Goal: Communication & Community: Share content

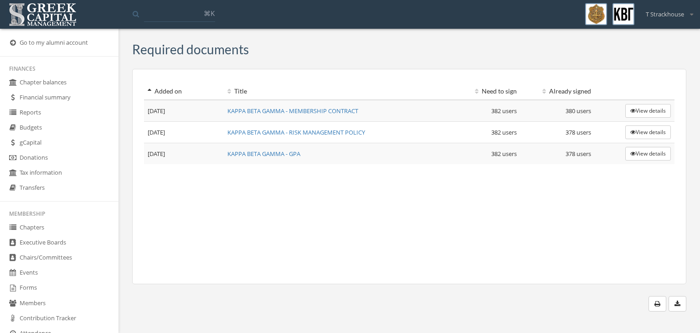
click at [69, 228] on link "Chapters" at bounding box center [59, 227] width 119 height 15
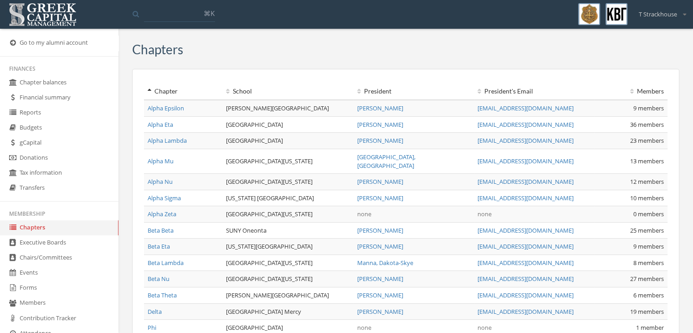
click at [168, 242] on link "Beta Eta" at bounding box center [159, 246] width 22 height 8
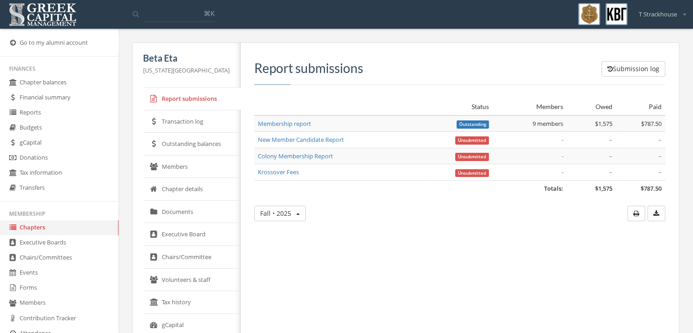
click at [193, 114] on link "Transaction log" at bounding box center [192, 121] width 98 height 23
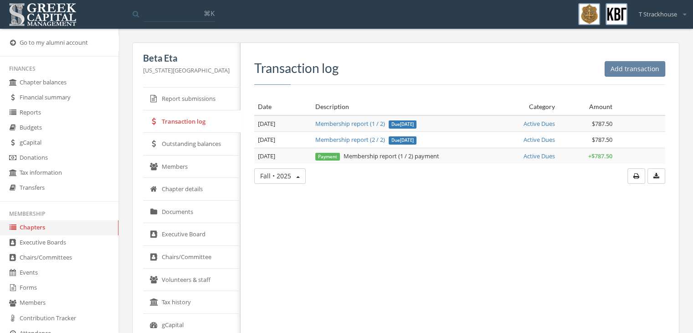
click at [193, 139] on link "Outstanding balances" at bounding box center [192, 144] width 98 height 23
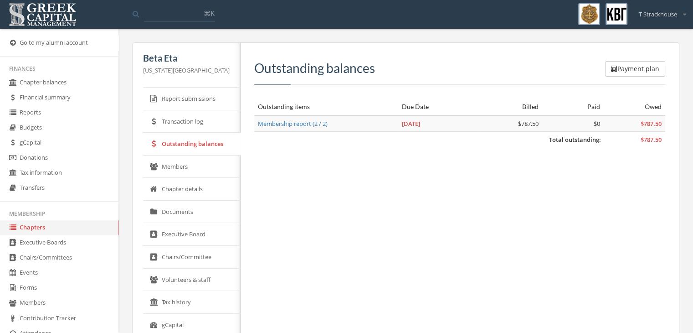
click at [190, 172] on link "Members" at bounding box center [192, 166] width 98 height 23
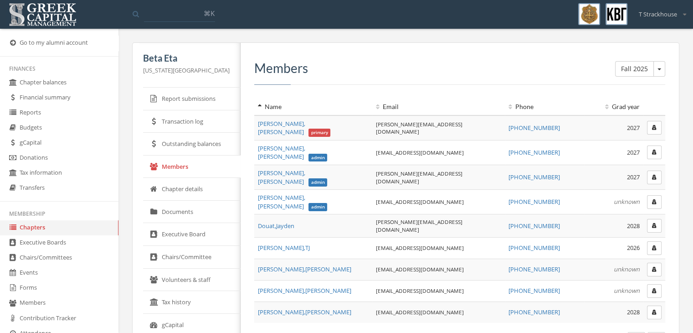
click at [210, 227] on link "Executive Board" at bounding box center [192, 234] width 98 height 23
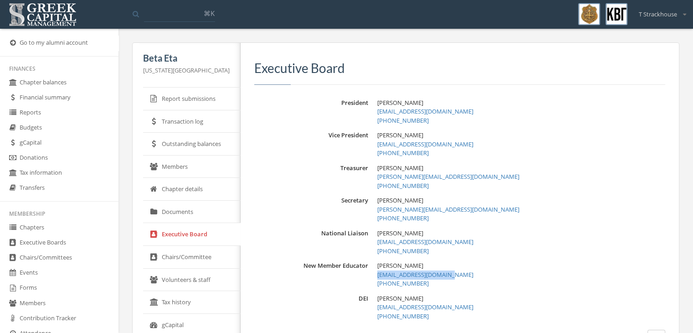
drag, startPoint x: 464, startPoint y: 273, endPoint x: 363, endPoint y: 279, distance: 101.4
click at [363, 279] on div "New Member Educator [PERSON_NAME] [EMAIL_ADDRESS][DOMAIN_NAME] [PHONE_NUMBER]" at bounding box center [459, 274] width 411 height 27
copy link "[EMAIL_ADDRESS][DOMAIN_NAME]"
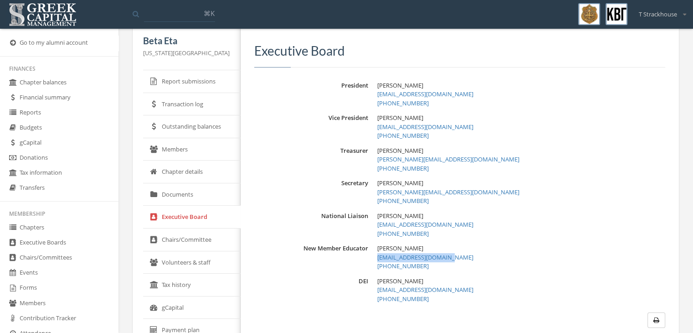
scroll to position [18, 0]
click at [200, 79] on link "Report submissions" at bounding box center [192, 80] width 98 height 23
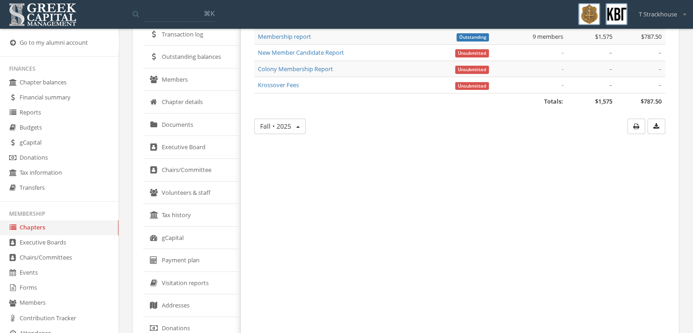
scroll to position [88, 0]
drag, startPoint x: 199, startPoint y: 166, endPoint x: 207, endPoint y: 191, distance: 26.5
click at [207, 191] on ul "Report submissions Transaction log Outstanding balances Members Chapter details…" at bounding box center [192, 181] width 98 height 362
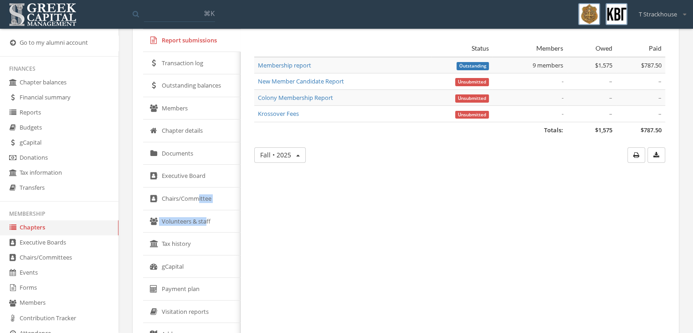
scroll to position [57, 0]
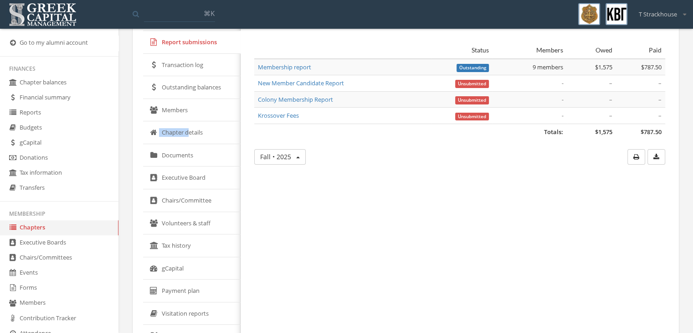
drag, startPoint x: 190, startPoint y: 123, endPoint x: 191, endPoint y: 106, distance: 16.5
click at [191, 106] on ul "Report submissions Transaction log Outstanding balances Members Chapter details…" at bounding box center [192, 212] width 98 height 362
click at [191, 106] on link "Members" at bounding box center [192, 110] width 98 height 23
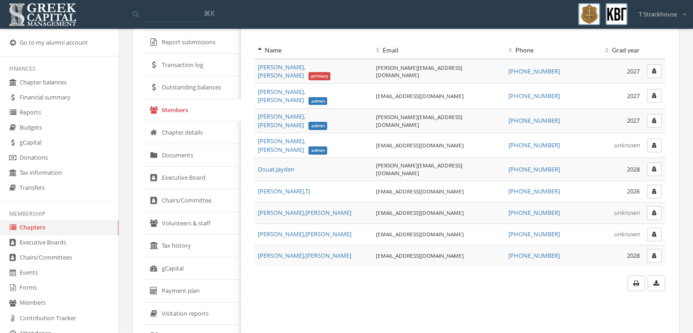
click at [60, 227] on link "Chapters" at bounding box center [59, 227] width 119 height 15
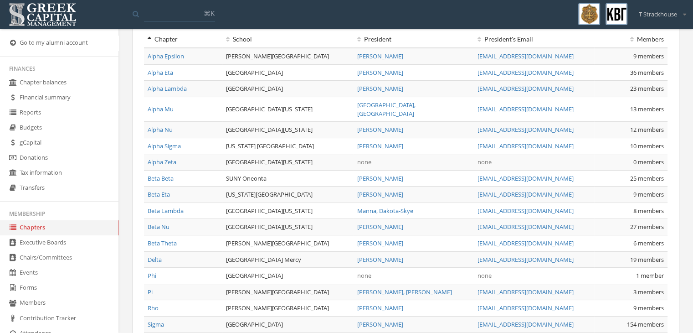
scroll to position [8, 0]
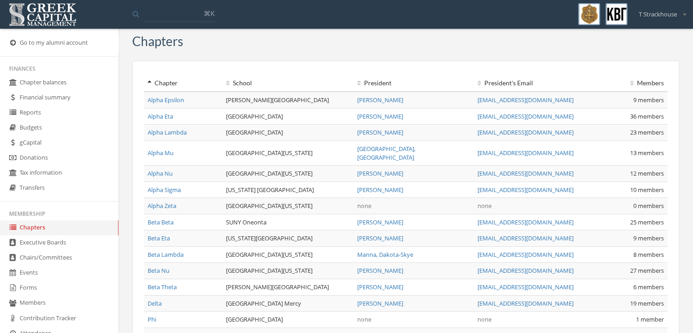
click at [171, 99] on link "Alpha Epsilon" at bounding box center [166, 100] width 36 height 8
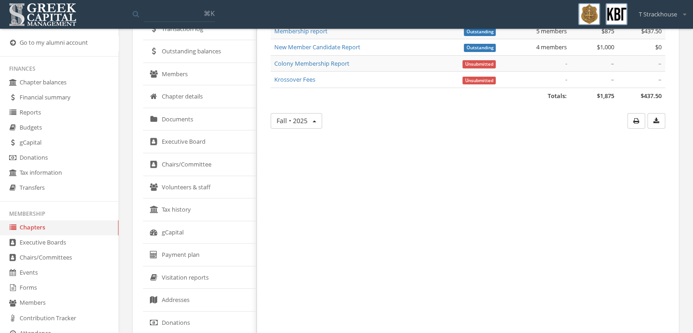
scroll to position [91, 0]
click at [205, 151] on link "Executive Board" at bounding box center [200, 143] width 114 height 23
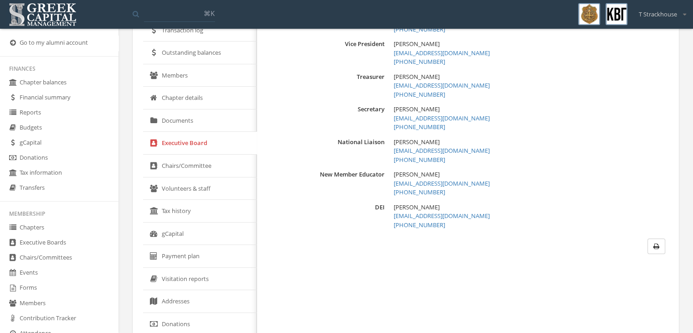
click at [437, 184] on link "[EMAIL_ADDRESS][DOMAIN_NAME]" at bounding box center [442, 183] width 96 height 8
drag, startPoint x: 459, startPoint y: 183, endPoint x: 371, endPoint y: 186, distance: 88.5
click at [371, 186] on div "New Member Educator [PERSON_NAME] [PERSON_NAME][EMAIL_ADDRESS][DOMAIN_NAME] [PH…" at bounding box center [468, 183] width 395 height 27
copy link "[EMAIL_ADDRESS][DOMAIN_NAME]"
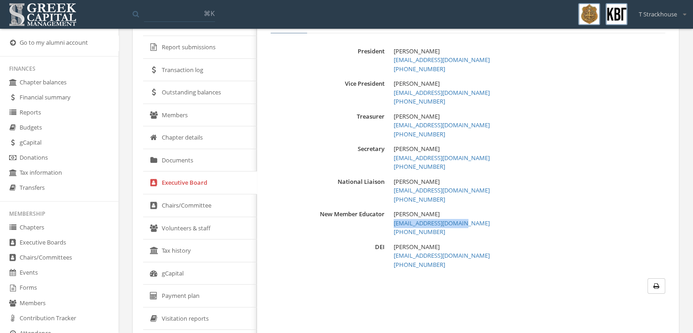
scroll to position [51, 0]
click at [55, 228] on link "Chapters" at bounding box center [59, 227] width 119 height 15
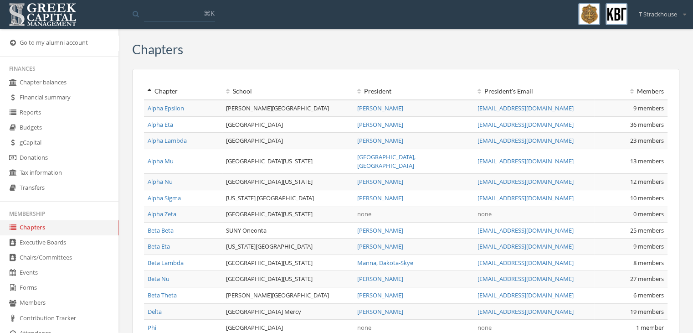
click at [163, 157] on link "Alpha Mu" at bounding box center [161, 161] width 26 height 8
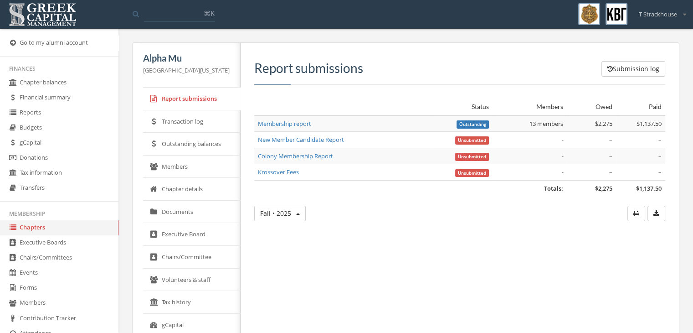
click at [210, 238] on link "Executive Board" at bounding box center [192, 234] width 98 height 23
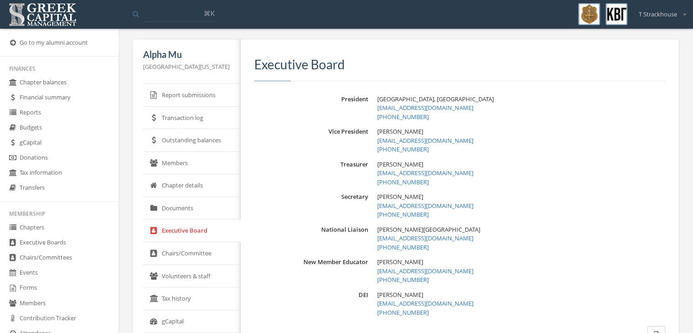
scroll to position [5, 0]
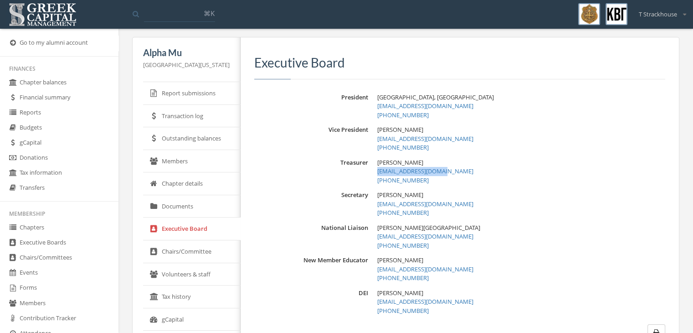
drag, startPoint x: 381, startPoint y: 171, endPoint x: 464, endPoint y: 172, distance: 83.4
click at [464, 172] on div "Treasurer [PERSON_NAME] [EMAIL_ADDRESS][DOMAIN_NAME] [PHONE_NUMBER]" at bounding box center [459, 171] width 411 height 27
copy link "[EMAIL_ADDRESS][DOMAIN_NAME]"
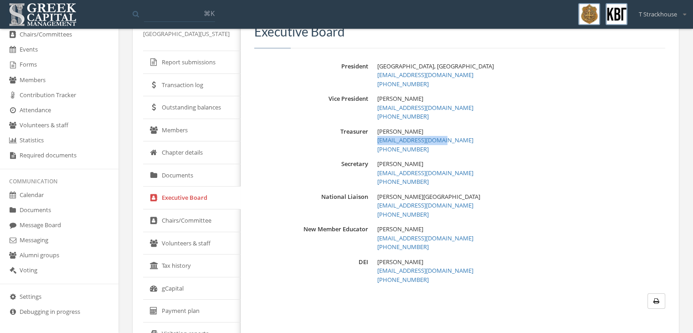
scroll to position [223, 0]
click at [72, 243] on link "Messaging" at bounding box center [59, 239] width 119 height 15
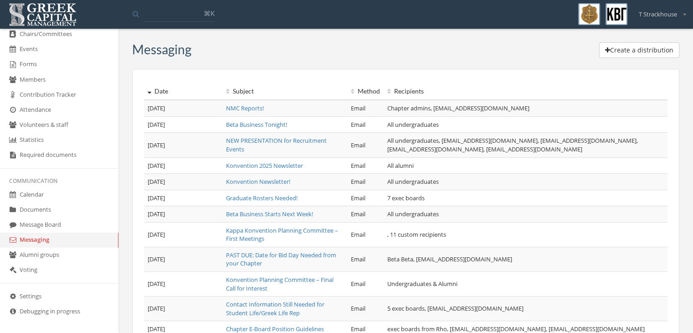
click at [602, 48] on button "Create a distribution" at bounding box center [639, 49] width 80 height 15
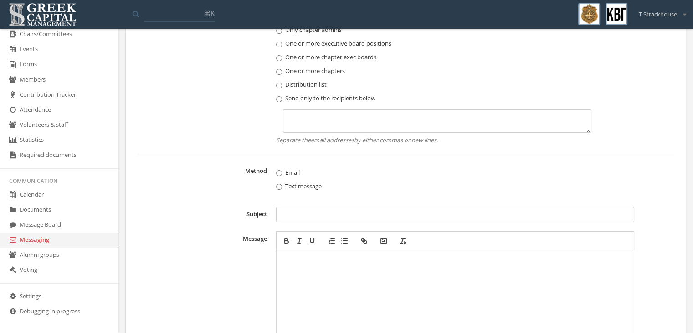
scroll to position [98, 0]
click at [302, 213] on input "Subject" at bounding box center [455, 213] width 358 height 15
type input "**********"
click at [303, 268] on div at bounding box center [455, 330] width 349 height 154
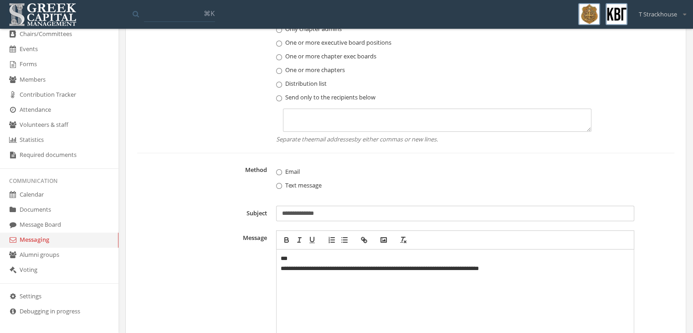
click at [283, 268] on p "**********" at bounding box center [455, 268] width 349 height 10
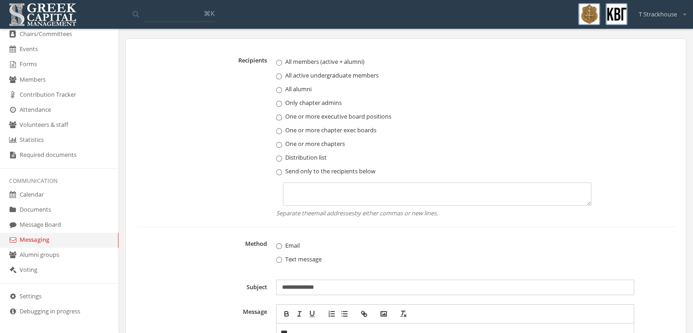
scroll to position [23, 0]
click at [342, 189] on textarea at bounding box center [437, 194] width 309 height 23
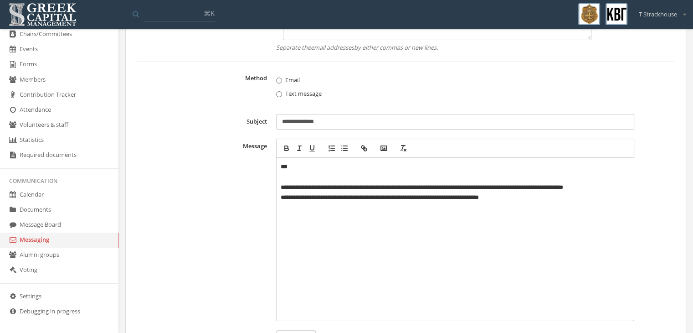
scroll to position [191, 0]
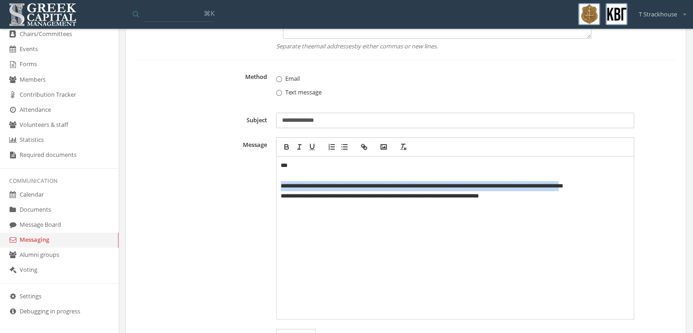
drag, startPoint x: 279, startPoint y: 186, endPoint x: 601, endPoint y: 183, distance: 322.3
click at [601, 183] on pre "**********" at bounding box center [455, 237] width 358 height 163
click at [601, 183] on p "**********" at bounding box center [455, 186] width 349 height 10
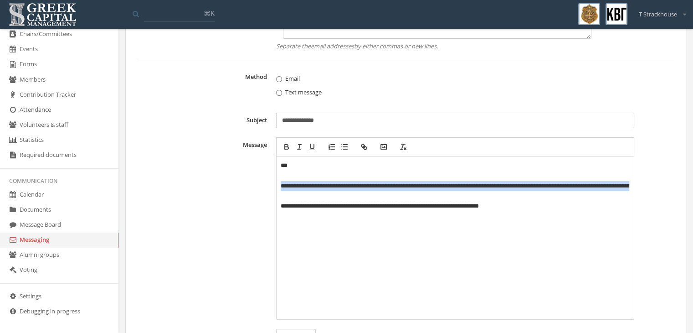
drag, startPoint x: 345, startPoint y: 196, endPoint x: 260, endPoint y: 186, distance: 84.9
click at [260, 186] on div "**********" at bounding box center [405, 228] width 537 height 182
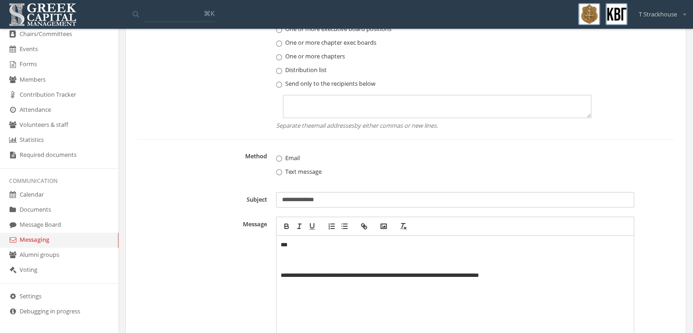
scroll to position [126, 0]
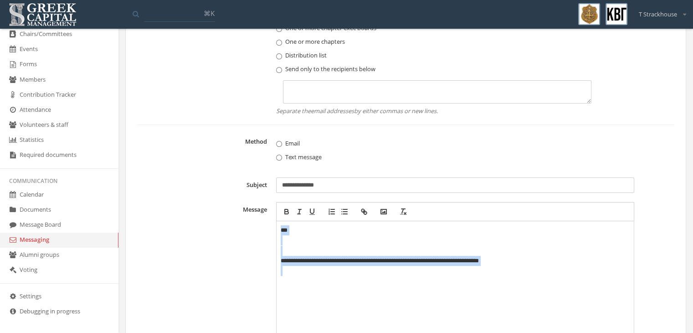
drag, startPoint x: 526, startPoint y: 275, endPoint x: 210, endPoint y: 206, distance: 323.3
click at [210, 206] on div "**********" at bounding box center [405, 293] width 537 height 182
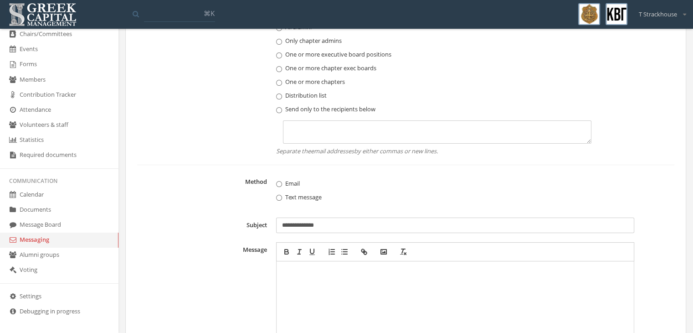
click at [322, 222] on input "**********" at bounding box center [455, 224] width 358 height 15
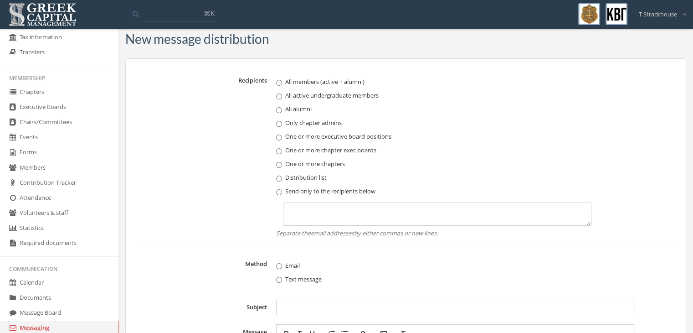
scroll to position [135, 0]
click at [53, 161] on link "Members" at bounding box center [59, 168] width 119 height 15
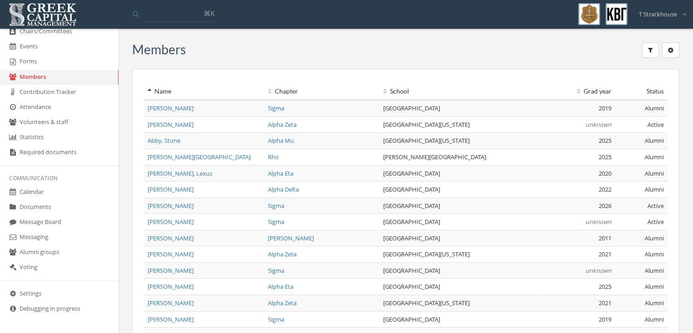
scroll to position [132, 0]
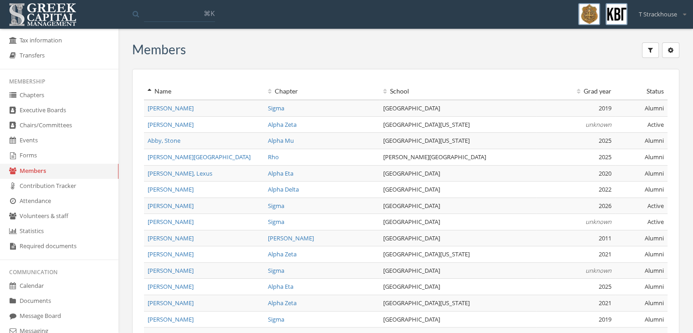
click at [59, 91] on link "Chapters" at bounding box center [59, 95] width 119 height 15
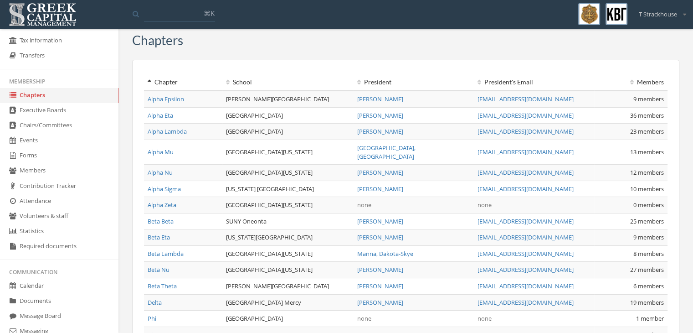
scroll to position [12, 0]
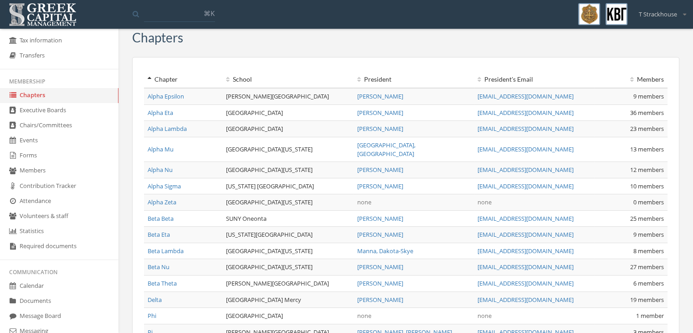
click at [173, 145] on link "Alpha Mu" at bounding box center [161, 149] width 26 height 8
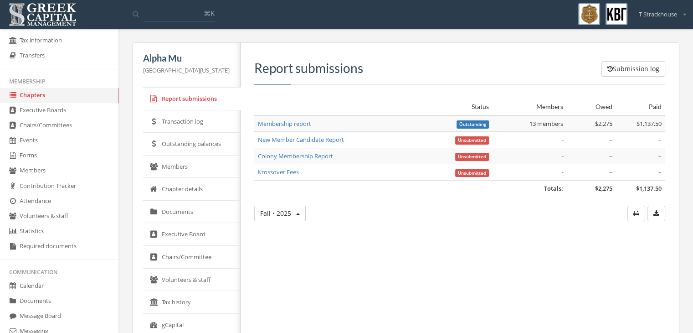
click at [199, 166] on link "Members" at bounding box center [192, 166] width 98 height 23
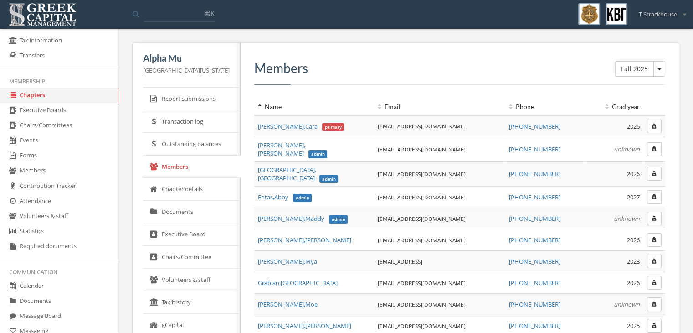
click at [193, 237] on link "Executive Board" at bounding box center [192, 234] width 98 height 23
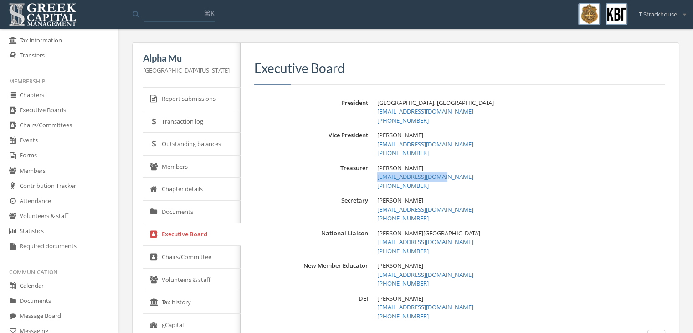
drag, startPoint x: 383, startPoint y: 178, endPoint x: 491, endPoint y: 175, distance: 108.1
click at [491, 175] on div "Treasurer [PERSON_NAME] [EMAIL_ADDRESS][DOMAIN_NAME] [PHONE_NUMBER]" at bounding box center [459, 177] width 411 height 27
copy link "[EMAIL_ADDRESS][DOMAIN_NAME]"
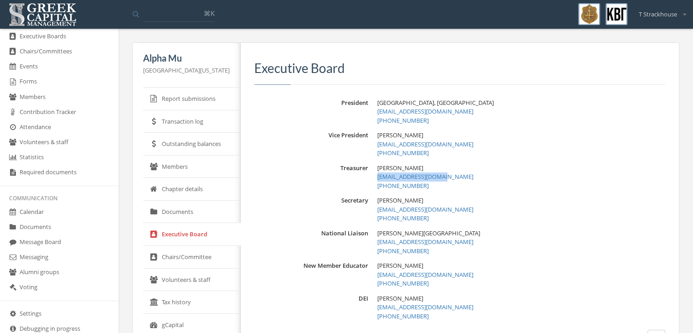
scroll to position [226, 0]
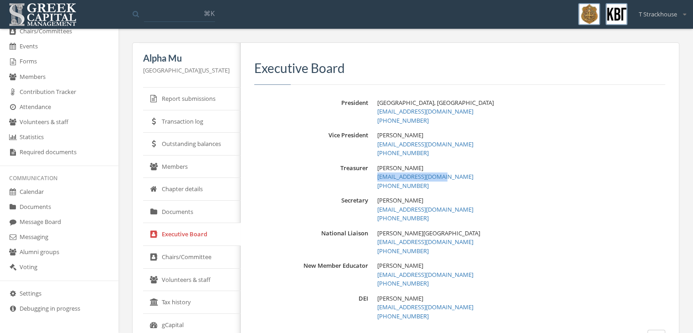
click at [54, 239] on link "Messaging" at bounding box center [59, 237] width 119 height 15
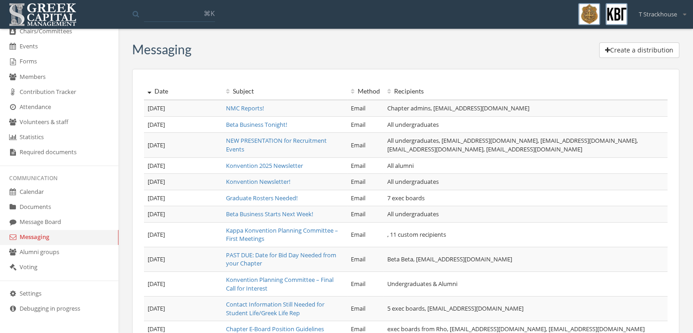
click at [636, 52] on button "Create a distribution" at bounding box center [639, 49] width 80 height 15
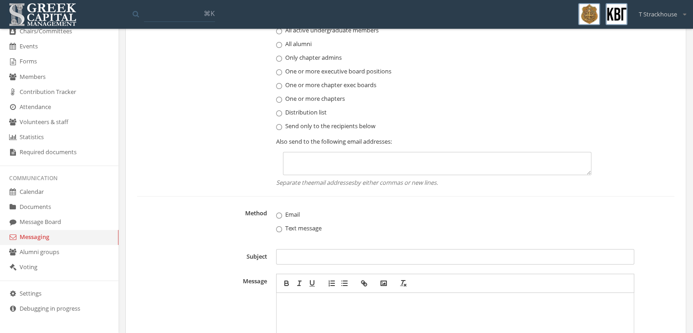
scroll to position [69, 0]
click at [318, 164] on textarea at bounding box center [437, 162] width 309 height 23
paste textarea "**********"
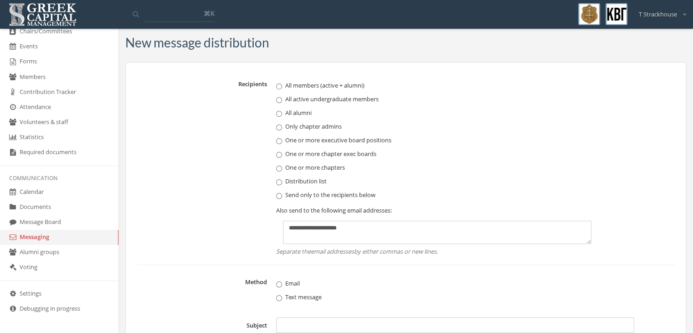
scroll to position [0, 0]
type textarea "**********"
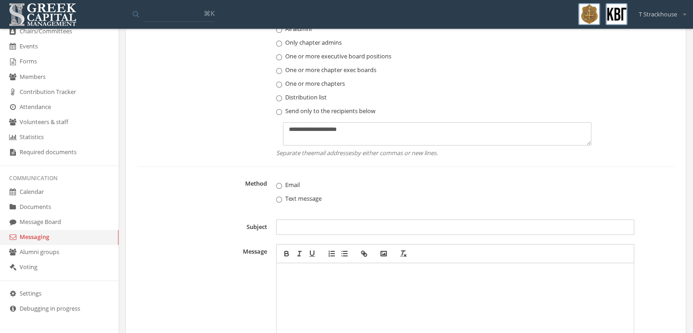
scroll to position [86, 0]
click at [300, 228] on input "Subject" at bounding box center [455, 224] width 358 height 15
type input "**********"
click at [303, 267] on p at bounding box center [455, 270] width 349 height 10
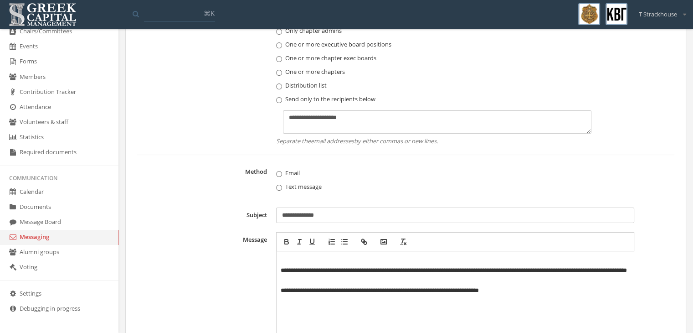
scroll to position [0, 0]
click at [281, 291] on p "**********" at bounding box center [455, 290] width 349 height 10
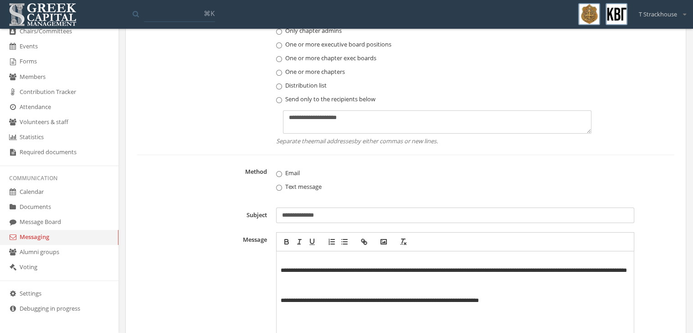
click at [334, 261] on p at bounding box center [455, 260] width 349 height 10
click at [334, 270] on p "**********" at bounding box center [455, 275] width 349 height 20
click at [434, 268] on p "**********" at bounding box center [455, 275] width 349 height 20
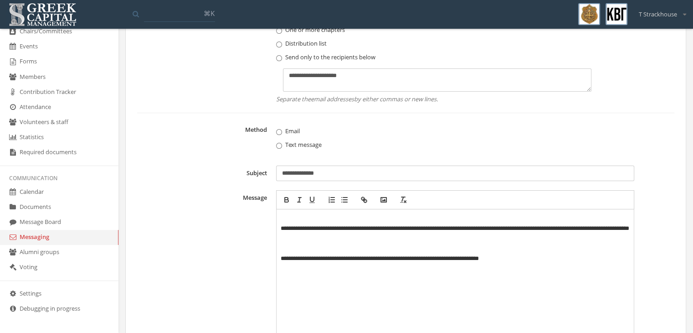
scroll to position [139, 0]
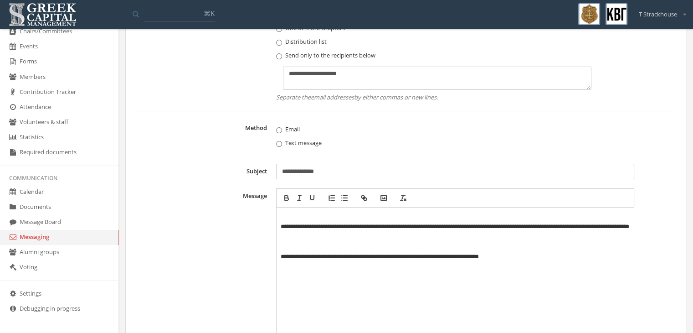
click at [566, 254] on p "**********" at bounding box center [455, 257] width 349 height 10
click at [283, 237] on p "**********" at bounding box center [455, 232] width 349 height 20
click at [299, 245] on p at bounding box center [455, 247] width 349 height 10
click at [283, 227] on p "**********" at bounding box center [455, 232] width 349 height 20
click at [422, 228] on p "**********" at bounding box center [455, 232] width 349 height 20
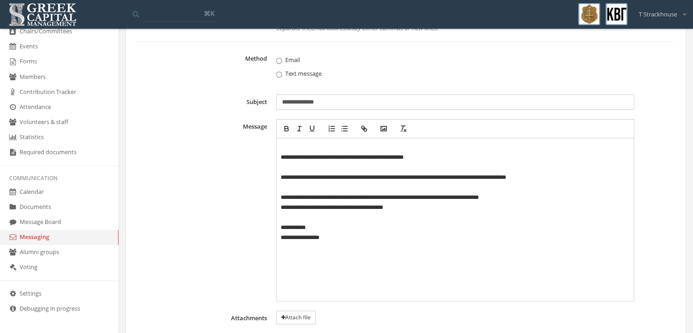
scroll to position [208, 0]
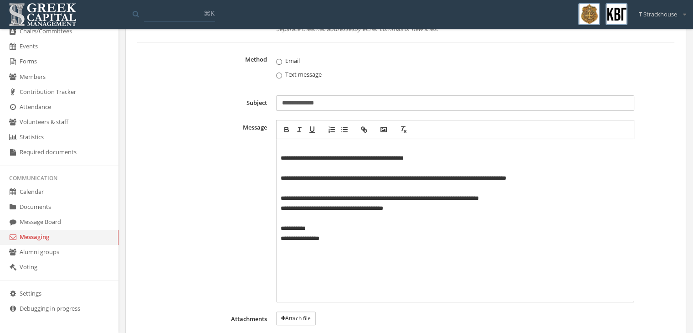
click at [427, 160] on p "**********" at bounding box center [455, 158] width 349 height 10
click at [421, 204] on p "**********" at bounding box center [455, 208] width 349 height 10
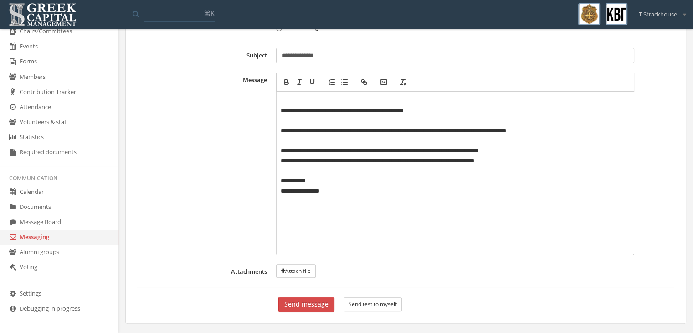
scroll to position [255, 0]
click at [311, 299] on button "Send message" at bounding box center [307, 303] width 56 height 15
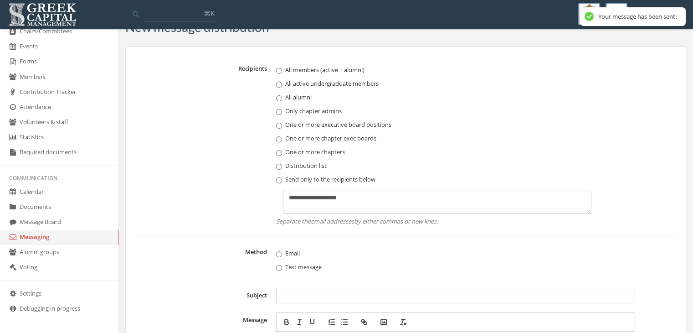
scroll to position [15, 0]
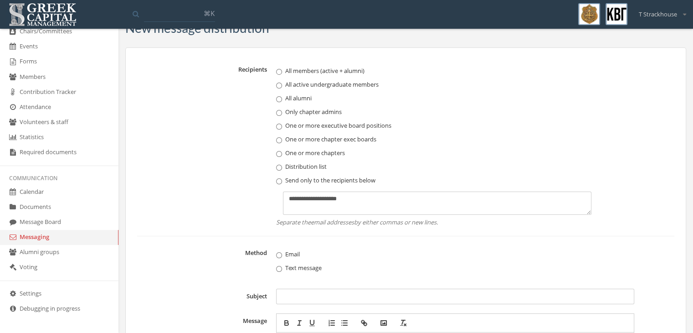
click at [56, 235] on link "Messaging" at bounding box center [59, 237] width 119 height 15
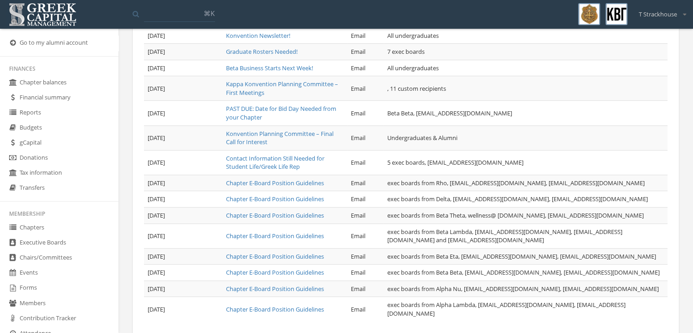
scroll to position [160, 0]
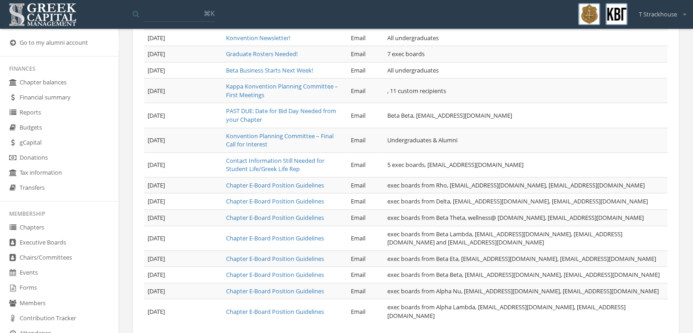
click at [19, 44] on link "Go to my alumni account" at bounding box center [59, 43] width 119 height 15
